Goal: Transaction & Acquisition: Purchase product/service

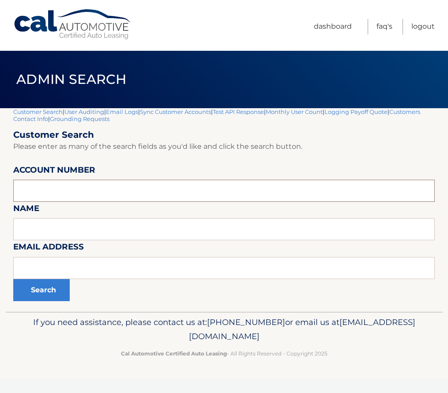
click at [91, 200] on input "text" at bounding box center [224, 191] width 422 height 22
paste input "44455972614"
type input "44455972614"
click at [45, 282] on button "Search" at bounding box center [41, 290] width 57 height 22
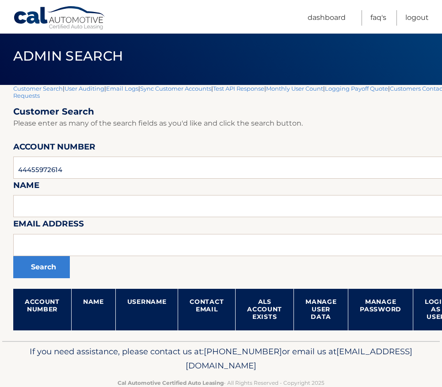
scroll to position [44, 0]
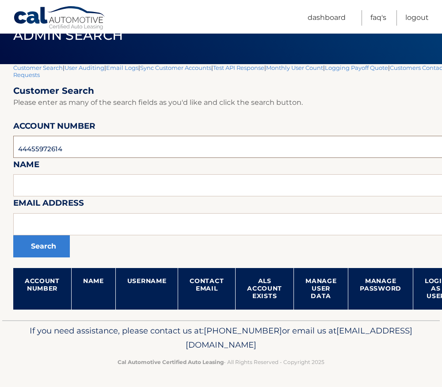
drag, startPoint x: 69, startPoint y: 146, endPoint x: -25, endPoint y: 141, distance: 94.2
click at [0, 141] on html "Cal Automotive Menu Dashboard FAQ's Logout" at bounding box center [221, 149] width 442 height 387
click at [99, 225] on input "text" at bounding box center [260, 224] width 495 height 22
paste input "lindar203@optonline.net"
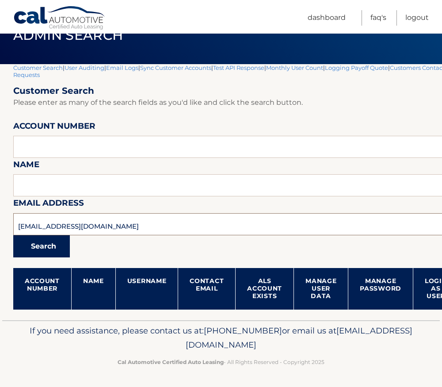
type input "lindar203@optonline.net"
click at [49, 245] on button "Search" at bounding box center [41, 246] width 57 height 22
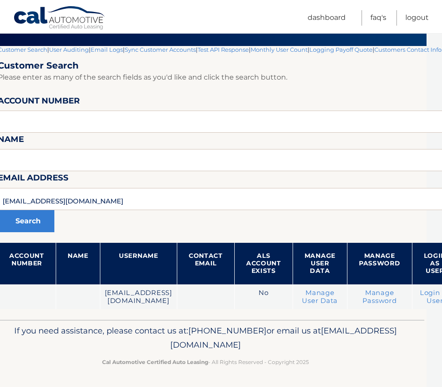
scroll to position [69, 102]
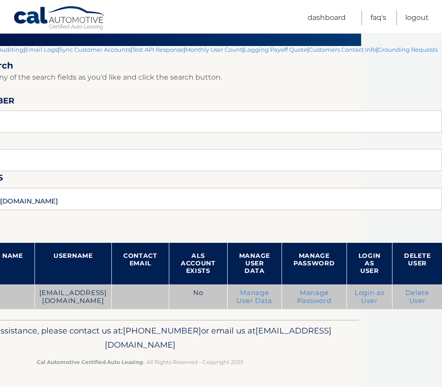
click at [417, 294] on link "Delete User" at bounding box center [417, 296] width 24 height 16
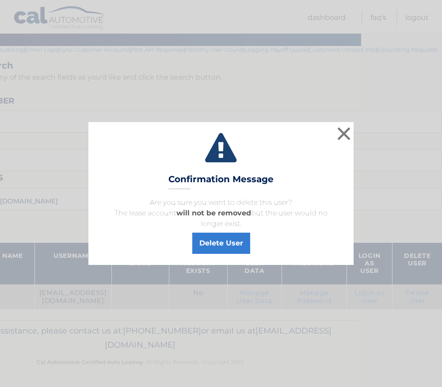
scroll to position [63, 95]
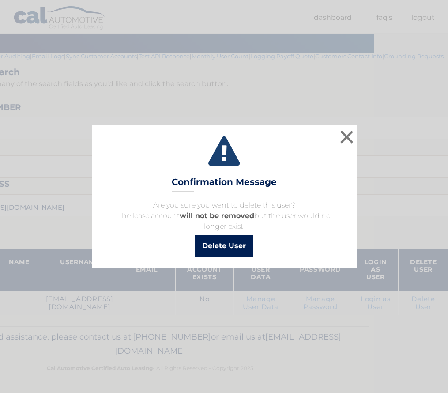
click at [220, 246] on button "Delete User" at bounding box center [224, 245] width 58 height 21
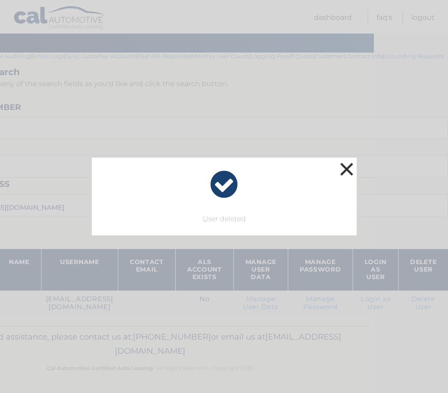
click at [348, 170] on button "×" at bounding box center [347, 169] width 18 height 18
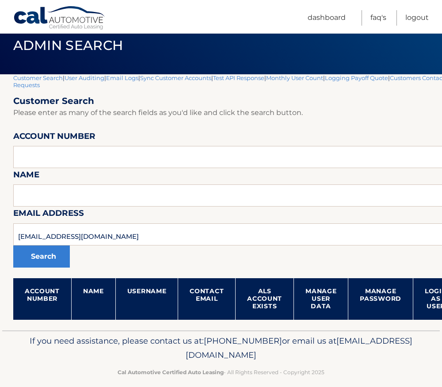
scroll to position [44, 0]
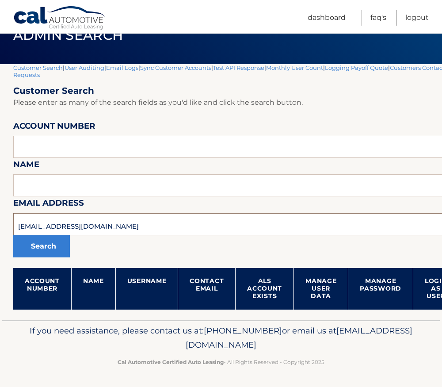
drag, startPoint x: 120, startPoint y: 223, endPoint x: -24, endPoint y: 221, distance: 144.0
click at [0, 221] on html "Cal Automotive Menu Dashboard FAQ's Logout" at bounding box center [221, 149] width 442 height 387
click at [38, 220] on input "text" at bounding box center [260, 224] width 495 height 22
click at [21, 227] on input "text" at bounding box center [260, 224] width 495 height 22
click at [19, 225] on input "text" at bounding box center [260, 224] width 495 height 22
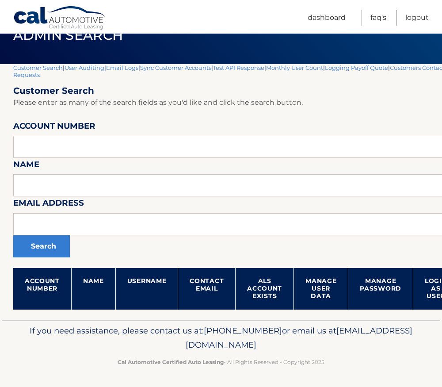
click at [216, 288] on th "Contact Email" at bounding box center [206, 289] width 57 height 42
click at [127, 223] on input "text" at bounding box center [260, 224] width 495 height 22
paste input "[PERSON_NAME][EMAIL_ADDRESS][DOMAIN_NAME]"
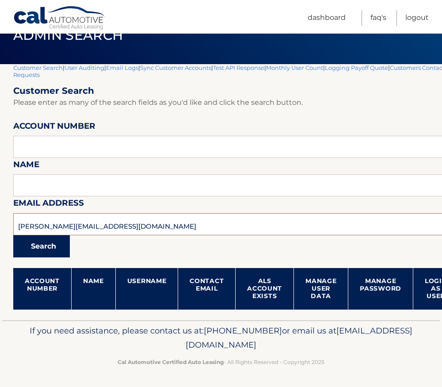
type input "[PERSON_NAME][EMAIL_ADDRESS][DOMAIN_NAME]"
click at [57, 247] on button "Search" at bounding box center [41, 246] width 57 height 22
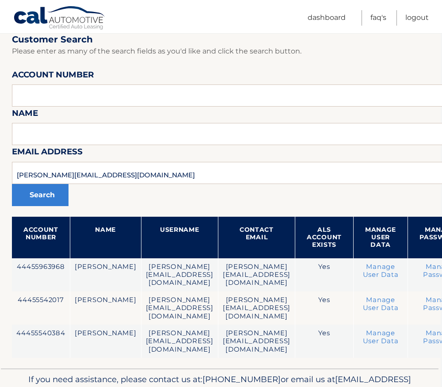
scroll to position [88, 167]
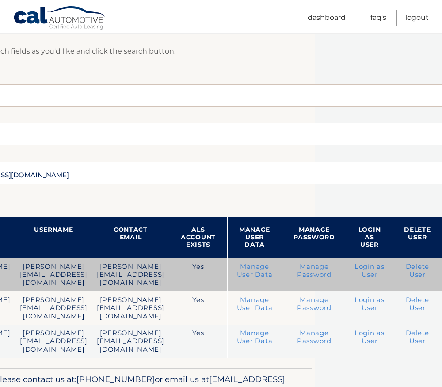
click at [365, 266] on link "Login as User" at bounding box center [369, 270] width 30 height 16
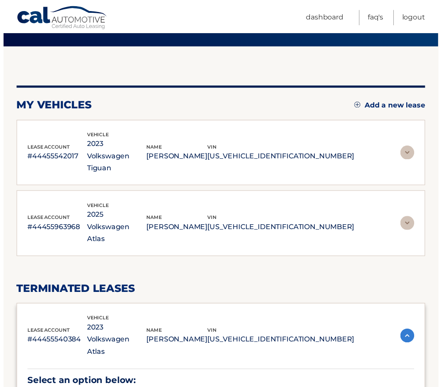
scroll to position [88, 0]
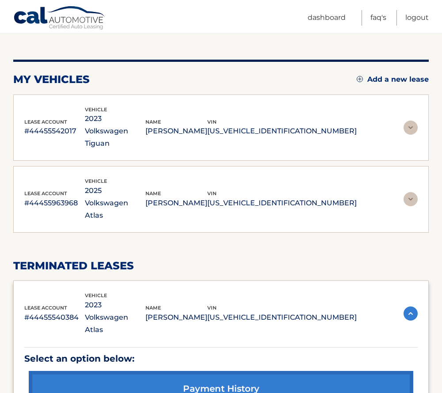
click at [129, 185] on p "2025 Volkswagen Atlas" at bounding box center [115, 203] width 61 height 37
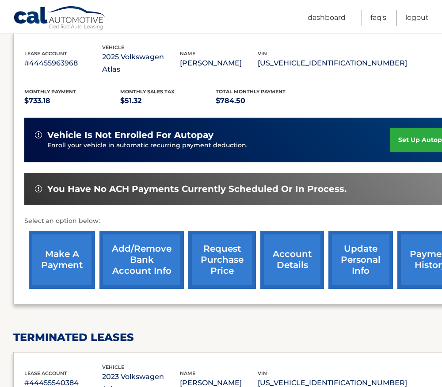
scroll to position [265, 0]
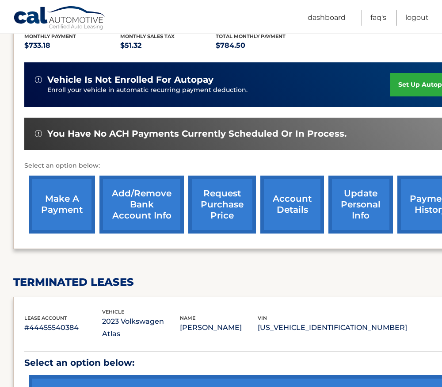
click at [285, 183] on link "account details" at bounding box center [292, 204] width 64 height 58
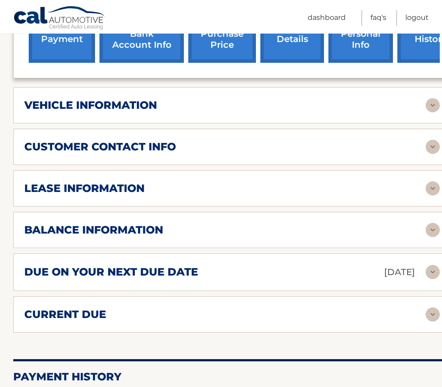
scroll to position [398, 0]
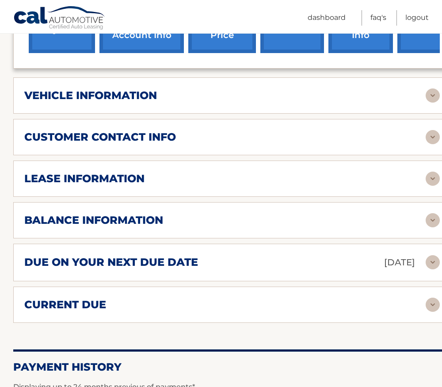
click at [131, 213] on h2 "balance information" at bounding box center [93, 219] width 139 height 13
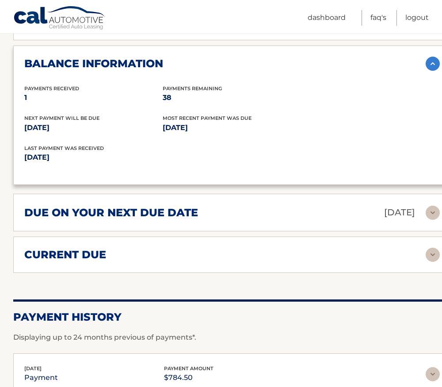
scroll to position [574, 0]
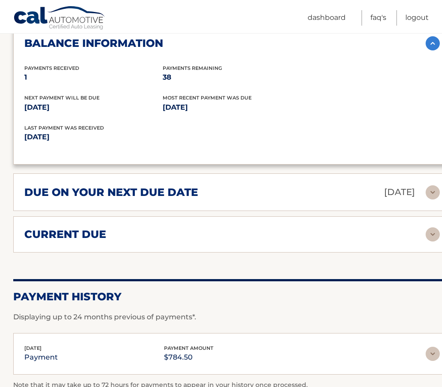
click at [135, 186] on h2 "due on your next due date" at bounding box center [111, 192] width 174 height 13
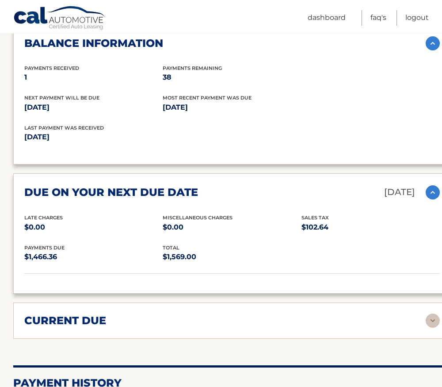
click at [132, 314] on div "current due" at bounding box center [224, 320] width 401 height 13
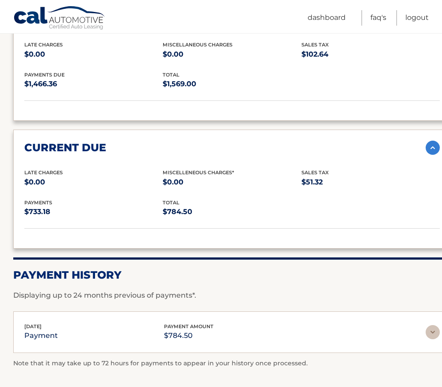
scroll to position [812, 0]
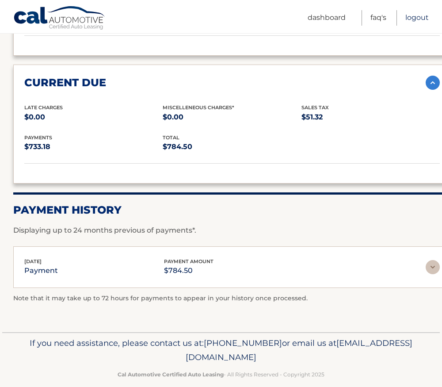
click at [414, 15] on link "Logout" at bounding box center [416, 17] width 23 height 15
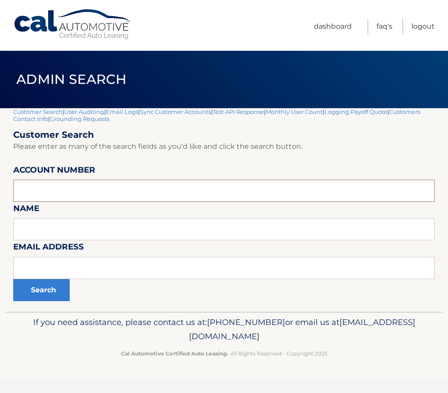
click at [36, 193] on input "text" at bounding box center [224, 191] width 422 height 22
paste input "44455980875"
type input "44455980875"
click at [54, 294] on button "Search" at bounding box center [41, 290] width 57 height 22
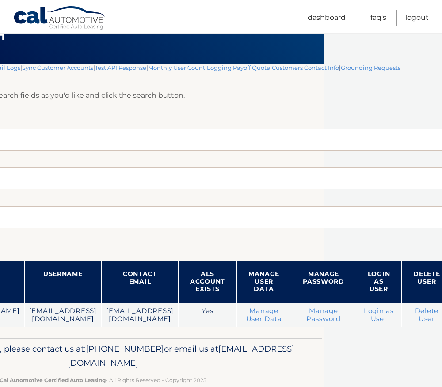
scroll to position [44, 123]
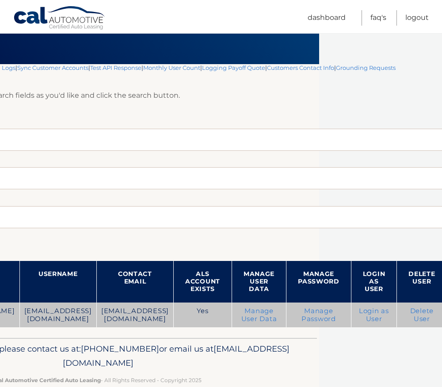
click at [277, 315] on link "Manage User Data" at bounding box center [259, 315] width 36 height 16
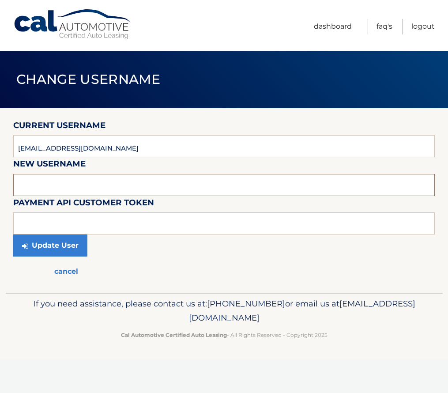
click at [45, 184] on input "text" at bounding box center [224, 185] width 422 height 22
click at [334, 21] on link "Dashboard" at bounding box center [333, 26] width 38 height 15
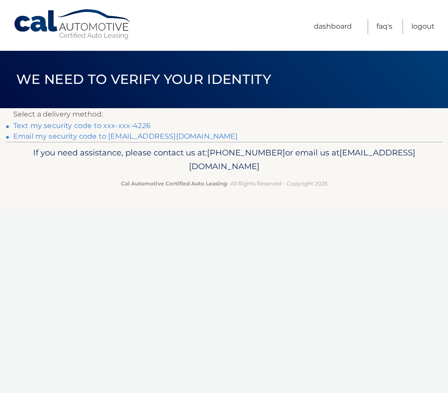
click at [102, 125] on link "Text my security code to xxx-xxx-4226" at bounding box center [81, 125] width 137 height 8
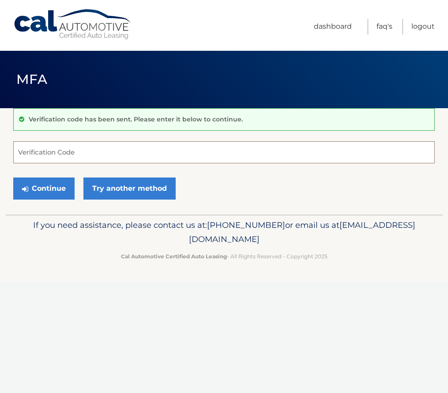
click at [58, 152] on input "Verification Code" at bounding box center [224, 152] width 422 height 22
drag, startPoint x: 35, startPoint y: 153, endPoint x: 333, endPoint y: 26, distance: 323.8
click at [333, 26] on link "Dashboard" at bounding box center [333, 26] width 38 height 15
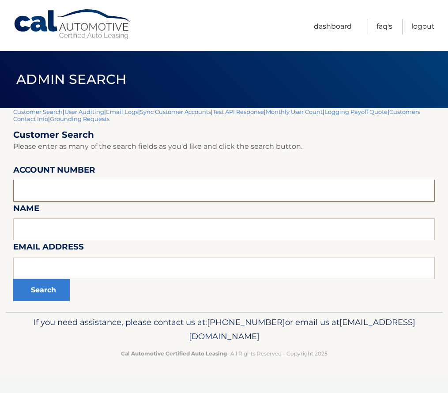
paste input "44455980875"
type input "44455980875"
click at [50, 294] on button "Search" at bounding box center [41, 290] width 57 height 22
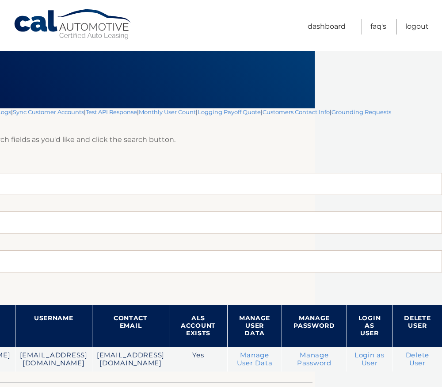
scroll to position [0, 144]
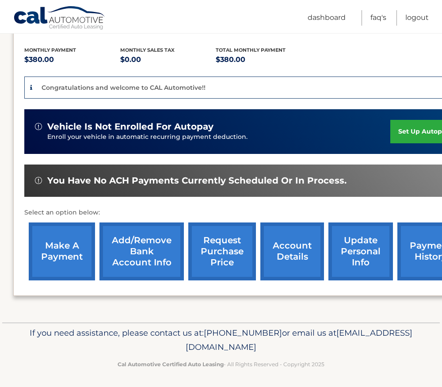
scroll to position [182, 0]
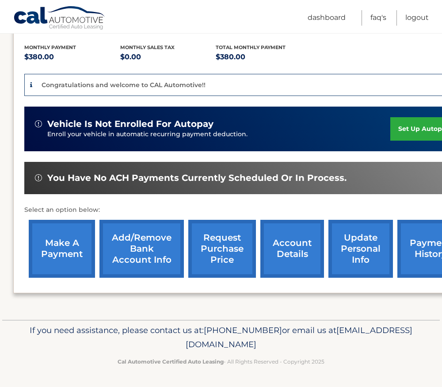
click at [356, 246] on link "update personal info" at bounding box center [360, 249] width 64 height 58
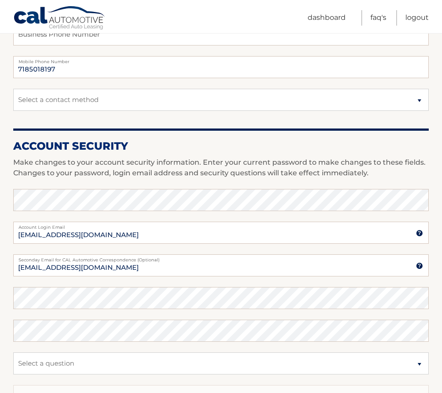
scroll to position [265, 0]
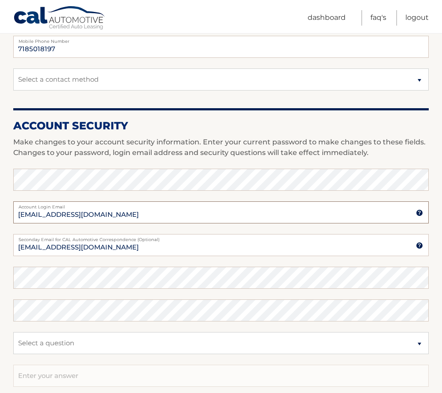
click at [33, 216] on input "[EMAIL_ADDRESS][DOMAIN_NAME]" at bounding box center [220, 212] width 415 height 22
click at [7, 232] on section "Account Overview | Edit Profile account information [STREET_ADDRESS][PERSON_NAM…" at bounding box center [221, 164] width 442 height 643
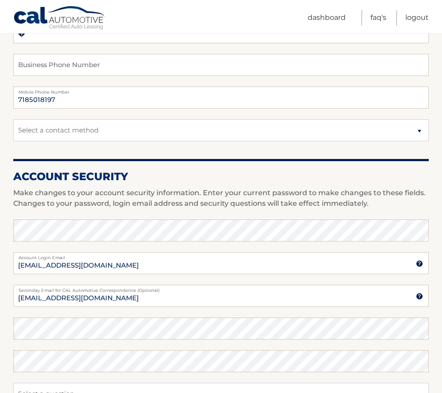
scroll to position [293, 0]
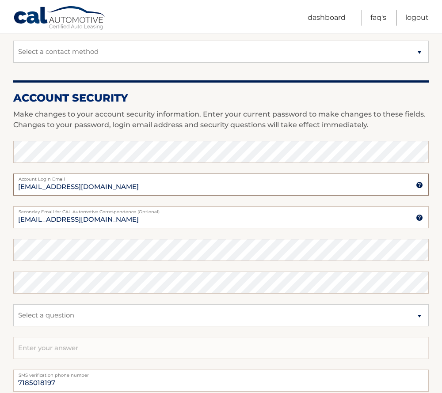
click at [30, 184] on input "[EMAIL_ADDRESS][DOMAIN_NAME]" at bounding box center [220, 185] width 415 height 22
click at [332, 18] on link "Dashboard" at bounding box center [326, 17] width 38 height 15
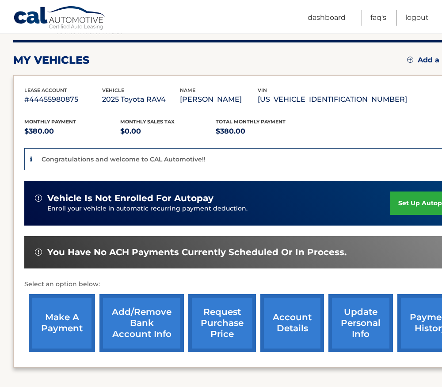
scroll to position [182, 0]
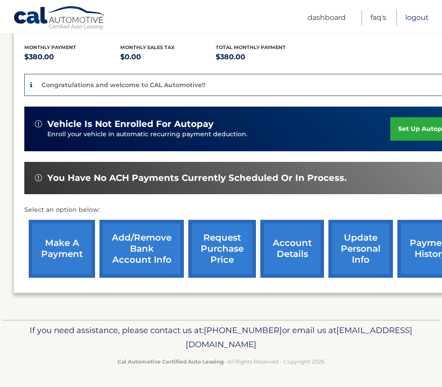
click at [421, 17] on link "Logout" at bounding box center [416, 17] width 23 height 15
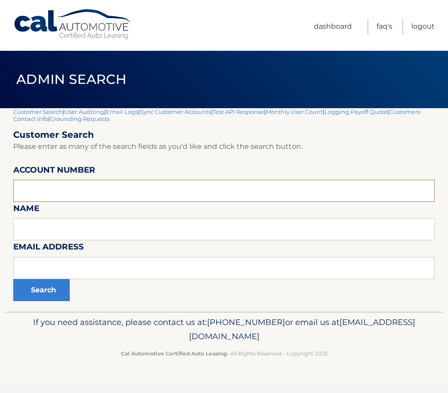
paste input "44455980875"
type input "44455980875"
click at [44, 290] on button "Search" at bounding box center [41, 290] width 57 height 22
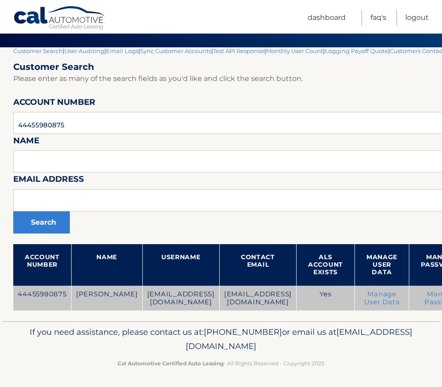
scroll to position [62, 0]
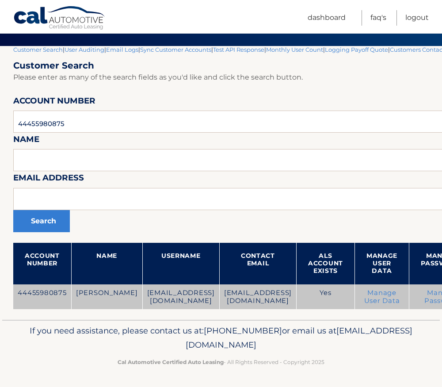
click at [400, 302] on link "Manage User Data" at bounding box center [382, 296] width 36 height 16
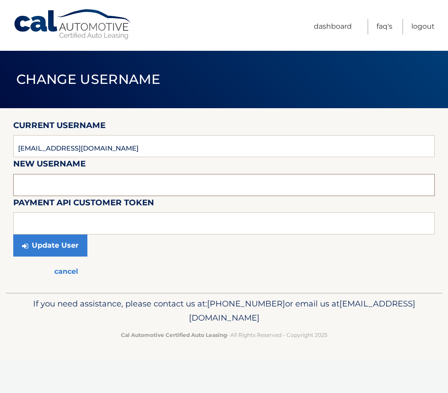
click at [42, 189] on input "text" at bounding box center [224, 185] width 422 height 22
click at [87, 188] on input "sofia_manfredi@gmail.com" at bounding box center [224, 185] width 422 height 22
drag, startPoint x: 93, startPoint y: 189, endPoint x: 76, endPoint y: 190, distance: 16.8
click at [76, 190] on input "sofia_manfredi@gmail.com" at bounding box center [224, 185] width 422 height 22
click at [104, 189] on input "[EMAIL_ADDRESS][DOMAIN_NAME]" at bounding box center [224, 185] width 422 height 22
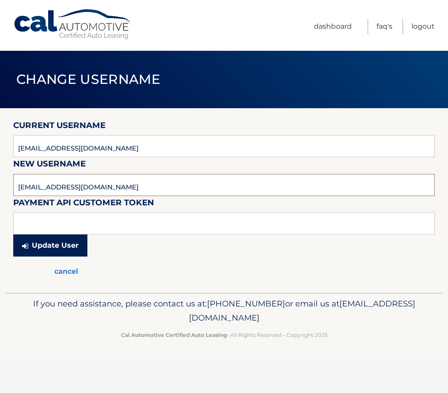
type input "[EMAIL_ADDRESS][DOMAIN_NAME]"
click at [49, 250] on button "Update User" at bounding box center [50, 246] width 74 height 22
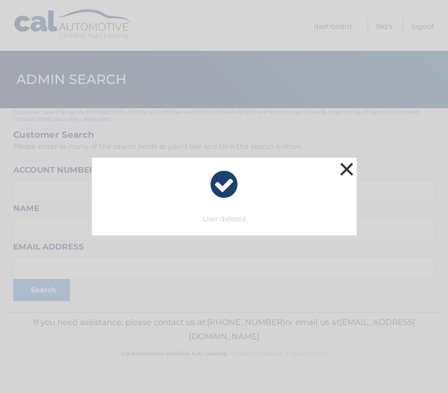
click at [347, 168] on button "×" at bounding box center [347, 169] width 18 height 18
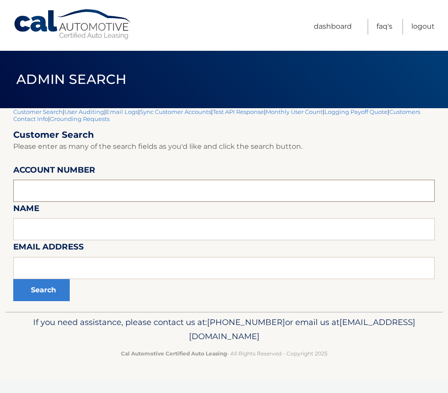
paste input "44455980875"
type input "44455980875"
click at [48, 292] on button "Search" at bounding box center [41, 290] width 57 height 22
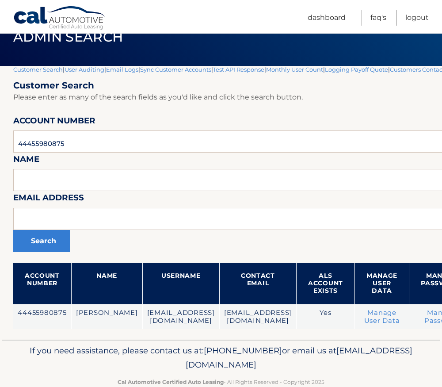
scroll to position [62, 0]
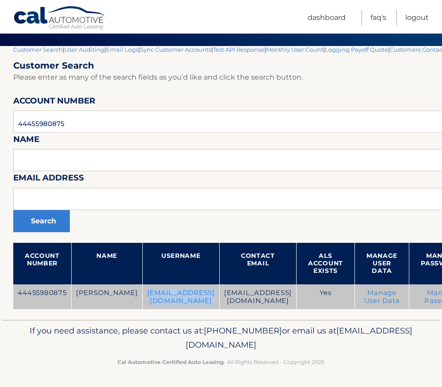
drag, startPoint x: 124, startPoint y: 295, endPoint x: 223, endPoint y: 295, distance: 98.9
click at [223, 295] on tr "44455980875 [PERSON_NAME] [PERSON_NAME][EMAIL_ADDRESS][DOMAIN_NAME] [EMAIL_ADDR…" at bounding box center [291, 296] width 556 height 25
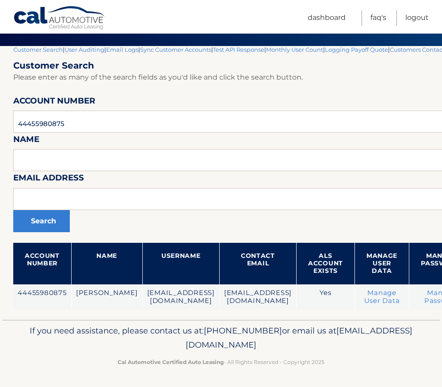
drag, startPoint x: 223, startPoint y: 295, endPoint x: 138, endPoint y: 334, distance: 93.5
click at [138, 334] on p "If you need assistance, please contact us at: [PHONE_NUMBER] or email us at [EM…" at bounding box center [220, 337] width 411 height 28
drag, startPoint x: 119, startPoint y: 332, endPoint x: 103, endPoint y: 335, distance: 16.1
click at [103, 335] on p "If you need assistance, please contact us at: [PHONE_NUMBER] or email us at [EM…" at bounding box center [220, 337] width 411 height 28
drag, startPoint x: 103, startPoint y: 335, endPoint x: 89, endPoint y: 334, distance: 14.2
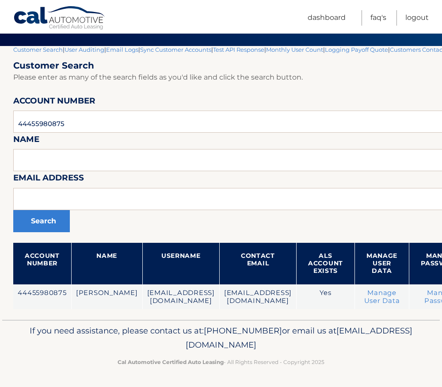
click at [89, 334] on p "If you need assistance, please contact us at: [PHONE_NUMBER] or email us at [EM…" at bounding box center [220, 337] width 411 height 28
click at [80, 333] on p "If you need assistance, please contact us at: [PHONE_NUMBER] or email us at [EM…" at bounding box center [220, 337] width 411 height 28
click at [325, 23] on link "Dashboard" at bounding box center [326, 17] width 38 height 15
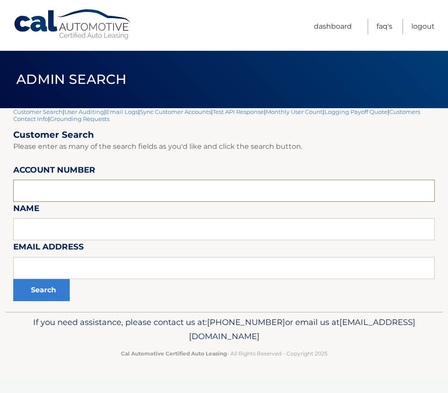
paste input "44455980875"
type input "44455980875"
click at [49, 293] on button "Search" at bounding box center [41, 290] width 57 height 22
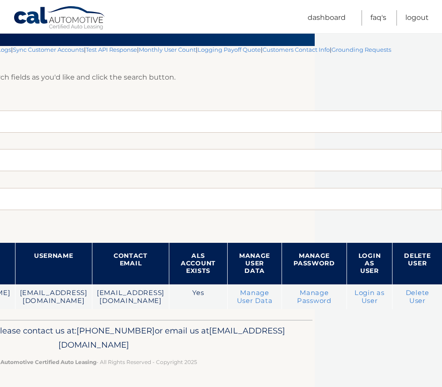
scroll to position [62, 150]
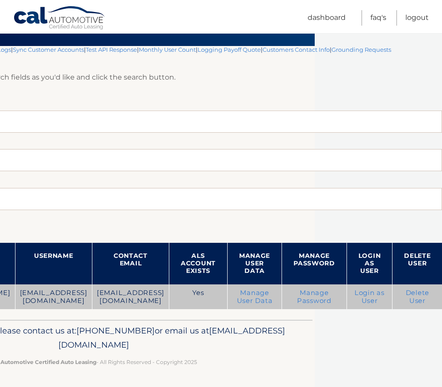
click at [372, 297] on link "Login as User" at bounding box center [369, 296] width 30 height 16
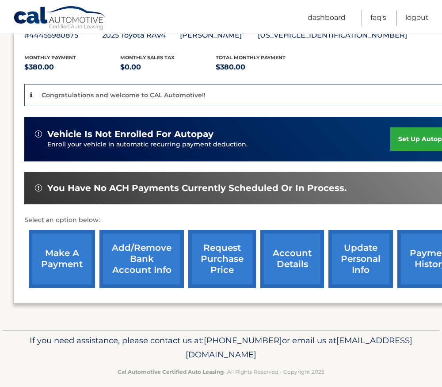
scroll to position [182, 0]
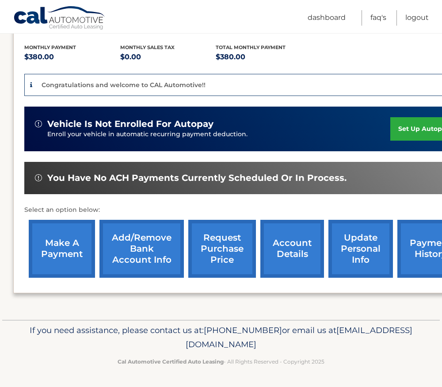
click at [361, 245] on link "update personal info" at bounding box center [360, 249] width 64 height 58
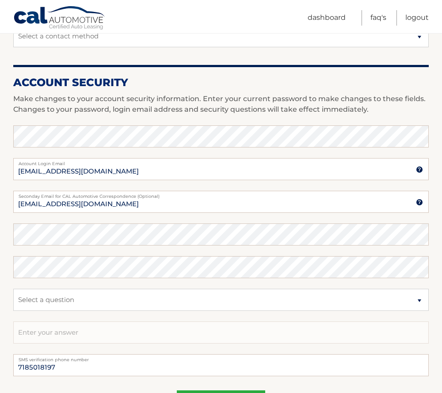
scroll to position [309, 0]
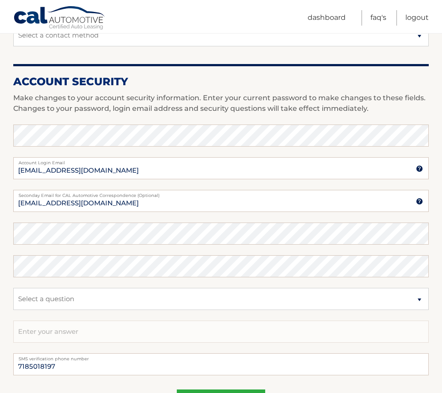
click at [44, 279] on fieldset "Enter your current password to make changes to those fields sofia_manfredi@aol.…" at bounding box center [220, 239] width 415 height 229
click at [315, 20] on link "Dashboard" at bounding box center [326, 17] width 38 height 15
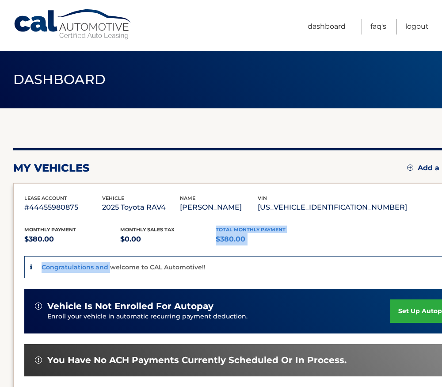
drag, startPoint x: 141, startPoint y: 240, endPoint x: 108, endPoint y: 246, distance: 33.6
click at [108, 246] on div "Monthly Payment $380.00 Monthly sales Tax $0.00 Total Monthly Payment $380.00 C…" at bounding box center [245, 338] width 443 height 250
drag, startPoint x: 108, startPoint y: 246, endPoint x: 168, endPoint y: 240, distance: 59.9
click at [168, 240] on p "$0.00" at bounding box center [168, 239] width 96 height 12
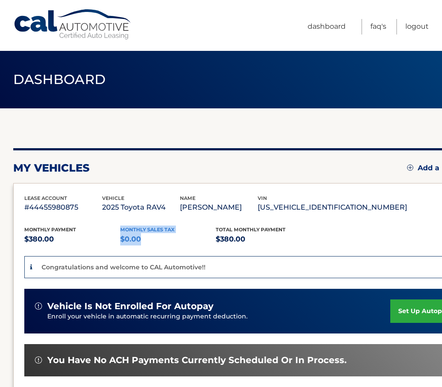
drag, startPoint x: 140, startPoint y: 239, endPoint x: 115, endPoint y: 241, distance: 25.7
click at [115, 241] on div "Monthly Payment $380.00 Monthly sales Tax $0.00 Total Monthly Payment $380.00" at bounding box center [215, 235] width 383 height 20
drag, startPoint x: 115, startPoint y: 241, endPoint x: 143, endPoint y: 240, distance: 27.8
click at [143, 240] on p "$0.00" at bounding box center [168, 239] width 96 height 12
click at [141, 240] on p "$0.00" at bounding box center [168, 239] width 96 height 12
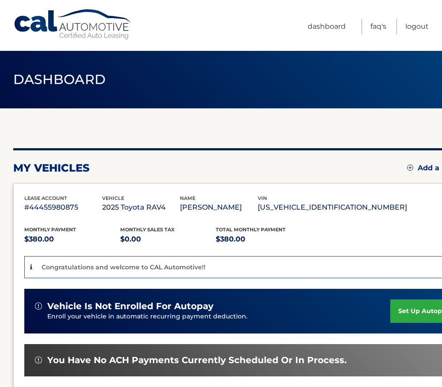
click at [132, 241] on p "$0.00" at bounding box center [168, 239] width 96 height 12
drag, startPoint x: 132, startPoint y: 241, endPoint x: 122, endPoint y: 243, distance: 10.4
click at [122, 243] on p "$0.00" at bounding box center [168, 239] width 96 height 12
click at [332, 23] on link "Dashboard" at bounding box center [326, 26] width 38 height 15
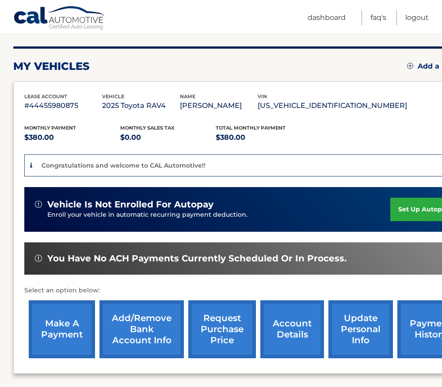
scroll to position [182, 0]
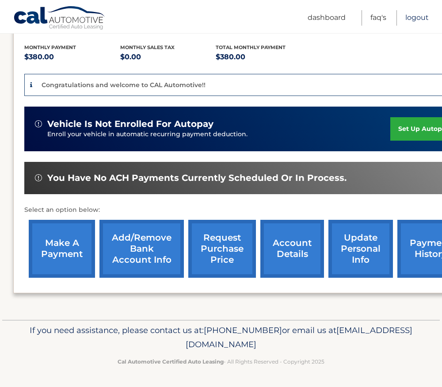
click at [418, 12] on link "Logout" at bounding box center [416, 17] width 23 height 15
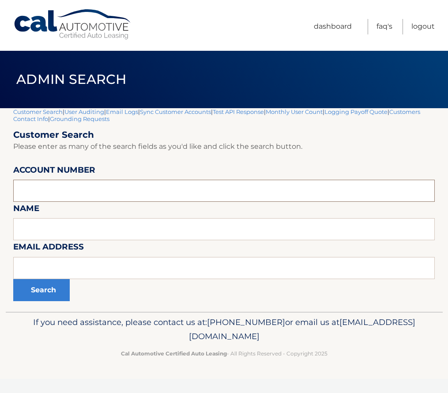
paste input "44455980875"
type input "44455980875"
click at [45, 296] on button "Search" at bounding box center [41, 290] width 57 height 22
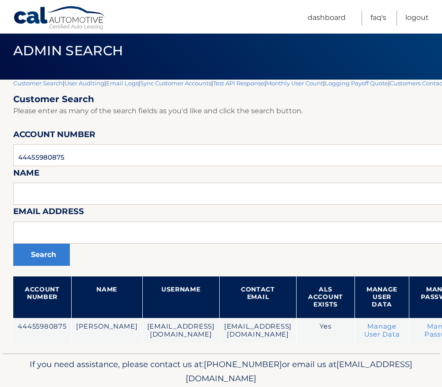
scroll to position [44, 0]
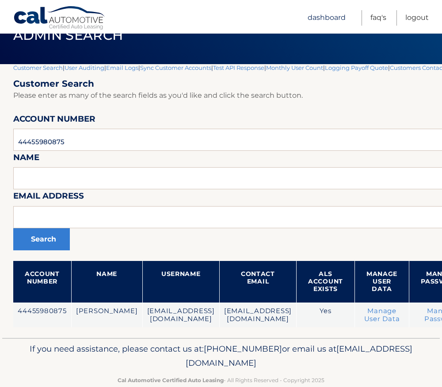
click at [317, 24] on link "Dashboard" at bounding box center [326, 17] width 38 height 15
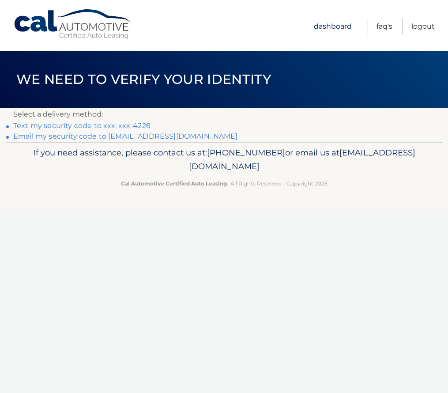
click at [335, 25] on link "Dashboard" at bounding box center [333, 26] width 38 height 15
click at [334, 27] on link "Dashboard" at bounding box center [333, 26] width 38 height 15
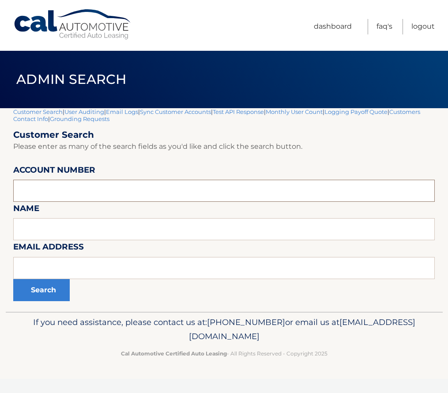
paste input "44455539313"
click at [87, 283] on div "Search" at bounding box center [224, 290] width 422 height 22
click at [42, 194] on input "44455539313" at bounding box center [224, 191] width 422 height 22
paste input "2629"
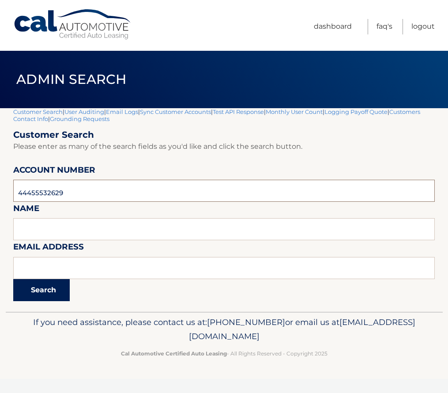
type input "44455532629"
click at [37, 286] on button "Search" at bounding box center [41, 290] width 57 height 22
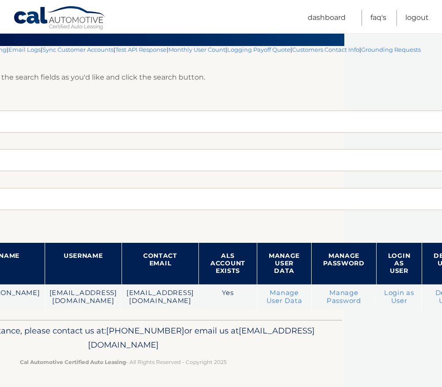
scroll to position [62, 112]
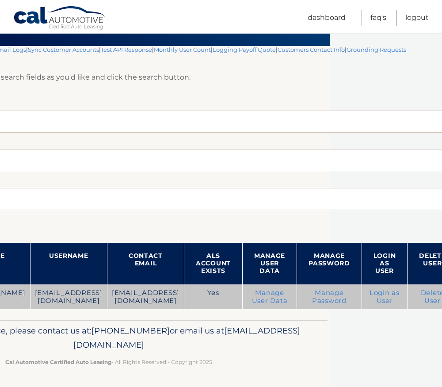
click at [369, 296] on link "Login as User" at bounding box center [384, 296] width 30 height 16
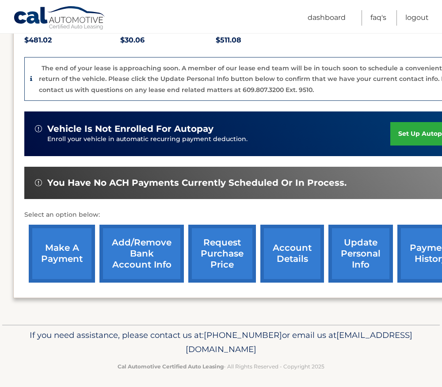
scroll to position [216, 0]
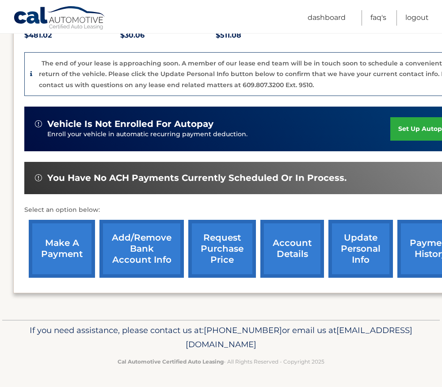
click at [59, 248] on link "make a payment" at bounding box center [62, 249] width 66 height 58
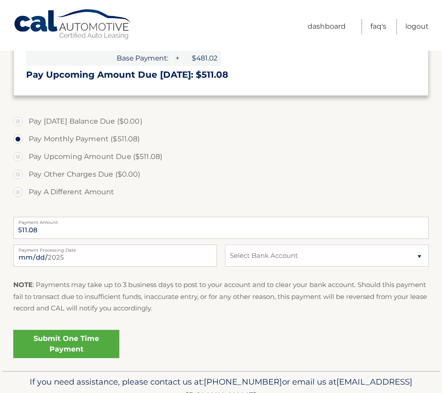
scroll to position [221, 0]
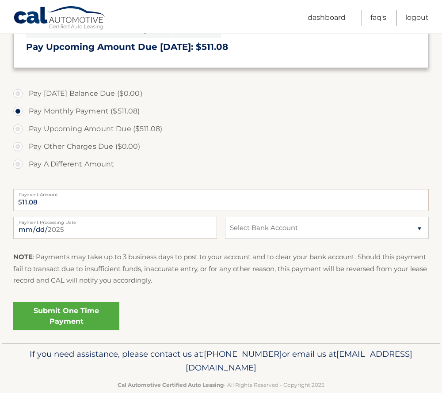
click at [63, 163] on label "Pay A Different Amount" at bounding box center [220, 164] width 415 height 18
click at [26, 163] on input "Pay A Different Amount" at bounding box center [21, 162] width 9 height 14
radio input "true"
click at [311, 228] on select "Select Bank Account Checking BANK OF AMERICA, N.A. *****0247 Checking CITIZENS …" at bounding box center [327, 228] width 204 height 22
click at [284, 156] on label "Pay A Different Amount" at bounding box center [220, 164] width 415 height 18
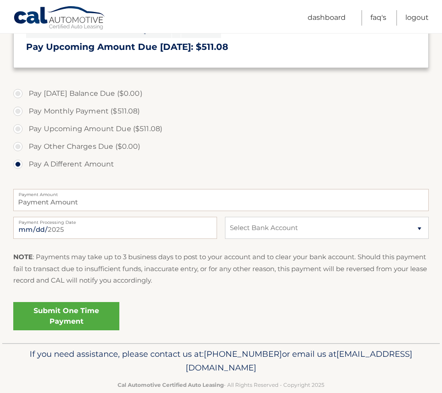
click at [26, 156] on input "Pay A Different Amount" at bounding box center [21, 162] width 9 height 14
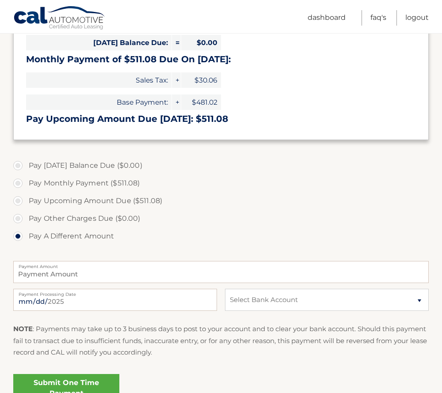
scroll to position [0, 0]
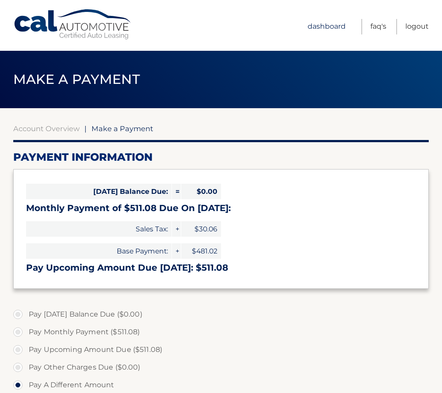
click at [333, 25] on link "Dashboard" at bounding box center [326, 26] width 38 height 15
